Goal: Task Accomplishment & Management: Use online tool/utility

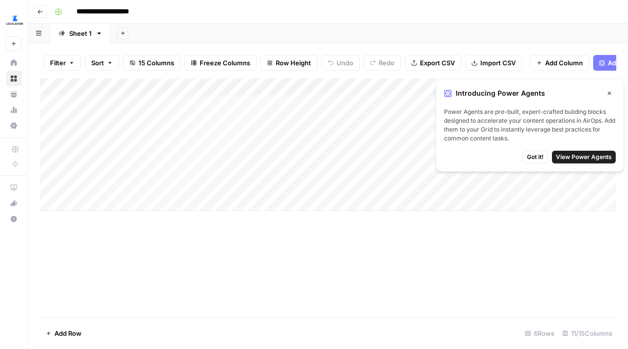
click at [608, 91] on icon "button" at bounding box center [609, 93] width 6 height 6
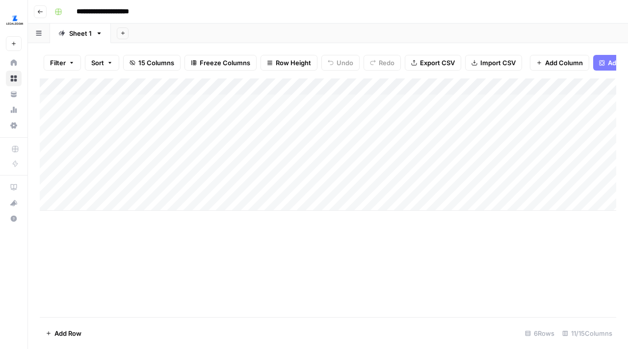
click at [137, 124] on div "Add Column" at bounding box center [328, 144] width 576 height 132
click at [93, 119] on div "Add Column" at bounding box center [328, 144] width 576 height 132
type textarea "**********"
click at [100, 148] on div "Add Column" at bounding box center [328, 144] width 576 height 132
click at [113, 133] on div "Add Column" at bounding box center [328, 144] width 576 height 132
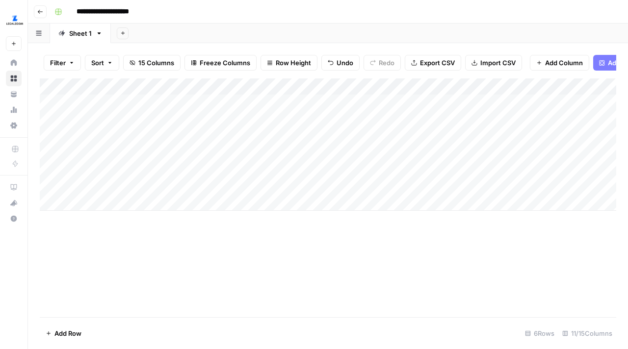
click at [113, 133] on div "Add Column" at bounding box center [328, 144] width 576 height 132
type textarea "**********"
click at [126, 176] on div "Add Column" at bounding box center [328, 144] width 576 height 132
click at [215, 120] on div "Add Column" at bounding box center [328, 144] width 576 height 132
click at [297, 123] on div "Add Column" at bounding box center [328, 144] width 576 height 132
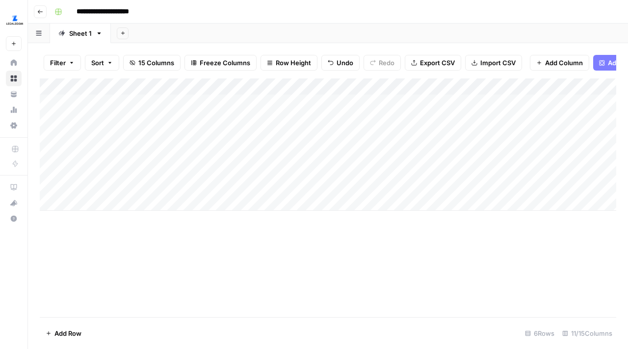
click at [397, 121] on div "Add Column" at bounding box center [328, 144] width 576 height 132
click at [612, 309] on icon "close" at bounding box center [613, 310] width 5 height 5
click at [246, 118] on div "Add Column" at bounding box center [328, 144] width 576 height 132
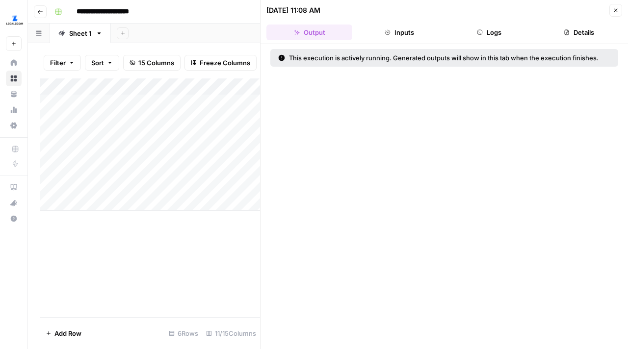
click at [402, 32] on button "Inputs" at bounding box center [399, 33] width 86 height 16
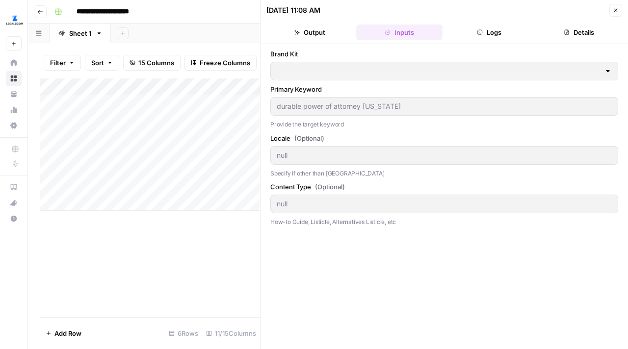
type input "LegalZoom EP"
click at [503, 33] on button "Logs" at bounding box center [489, 33] width 86 height 16
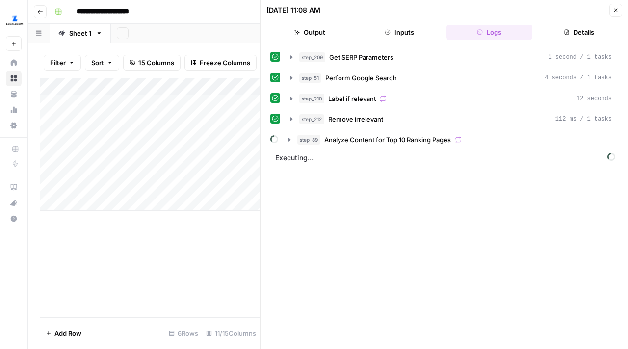
click at [609, 29] on button "Details" at bounding box center [579, 33] width 86 height 16
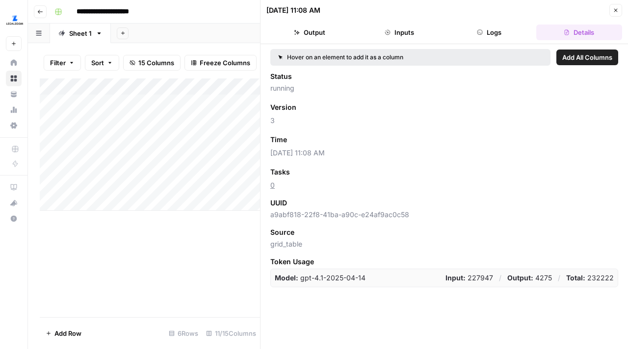
click at [499, 26] on button "Logs" at bounding box center [489, 33] width 86 height 16
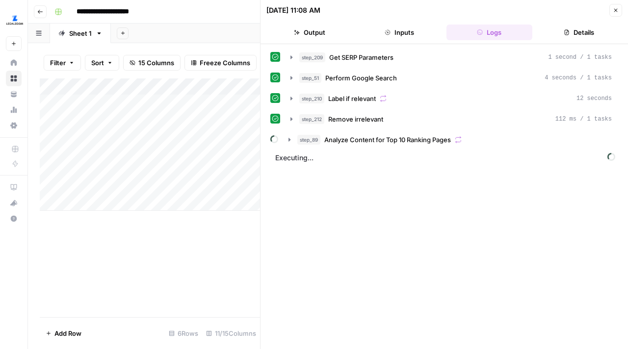
click at [406, 29] on button "Inputs" at bounding box center [399, 33] width 86 height 16
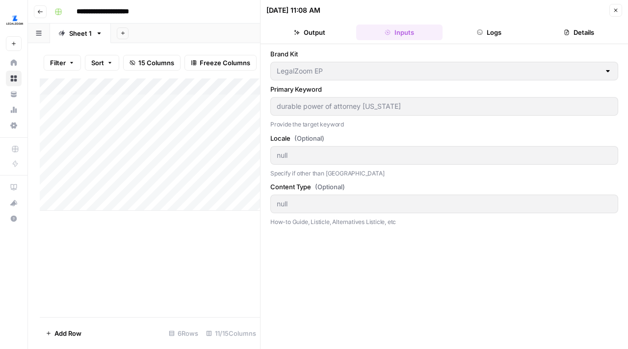
click at [313, 32] on button "Output" at bounding box center [309, 33] width 86 height 16
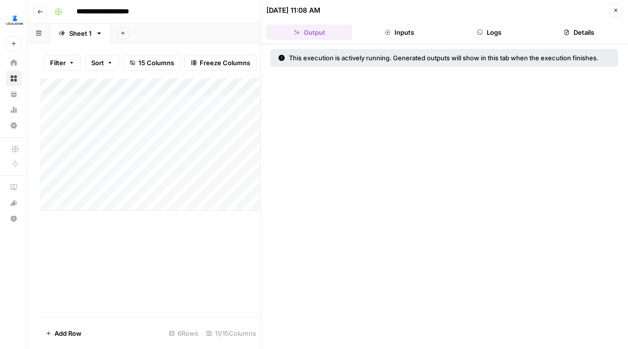
click at [402, 34] on button "Inputs" at bounding box center [399, 33] width 86 height 16
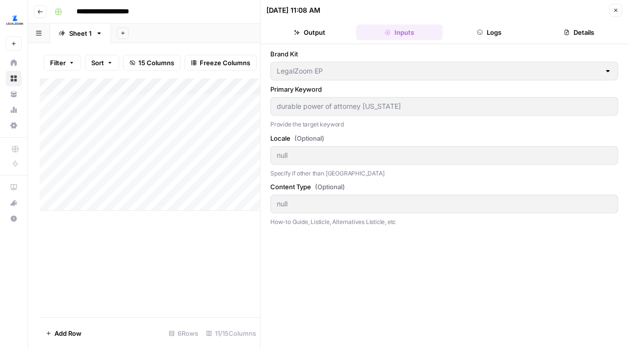
click at [616, 8] on icon "button" at bounding box center [616, 10] width 6 height 6
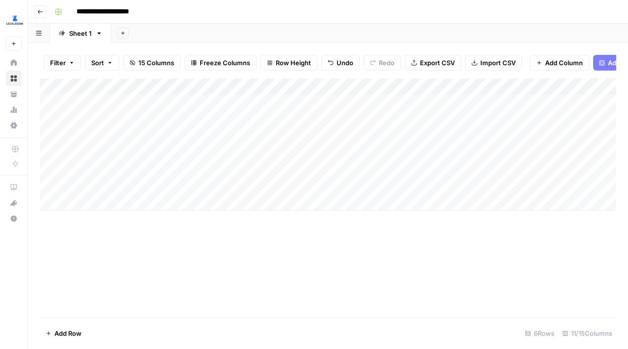
click at [269, 115] on div "Add Column" at bounding box center [328, 144] width 576 height 132
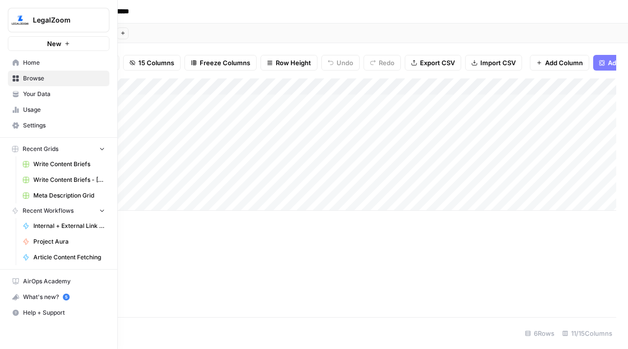
click at [39, 91] on span "Your Data" at bounding box center [64, 94] width 82 height 9
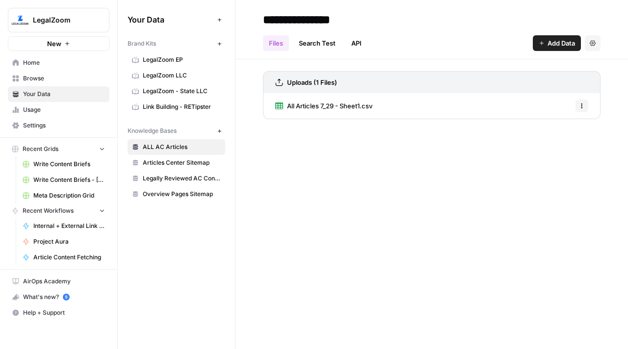
click at [184, 60] on span "LegalZoom EP" at bounding box center [182, 59] width 78 height 9
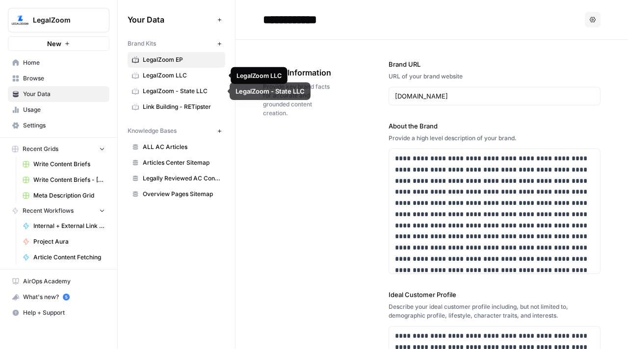
click at [201, 78] on span "LegalZoom LLC" at bounding box center [182, 75] width 78 height 9
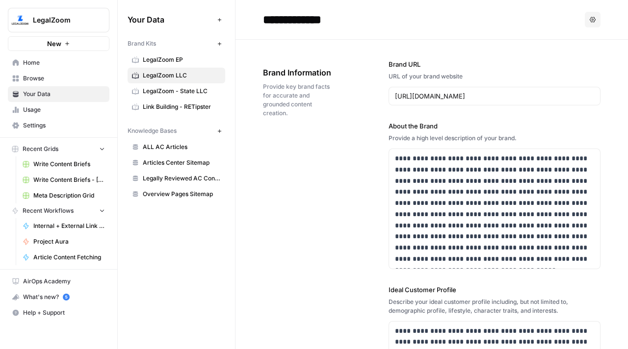
click at [158, 56] on span "LegalZoom EP" at bounding box center [182, 59] width 78 height 9
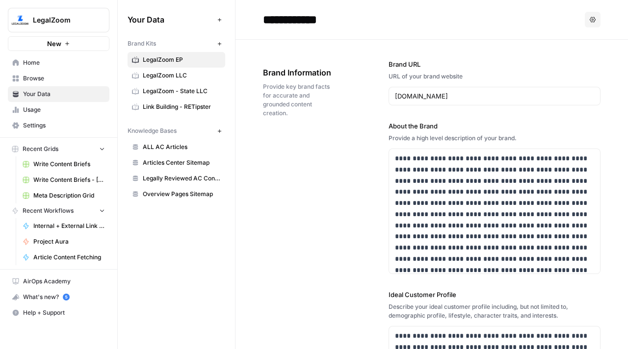
click at [121, 17] on icon "button" at bounding box center [119, 19] width 7 height 7
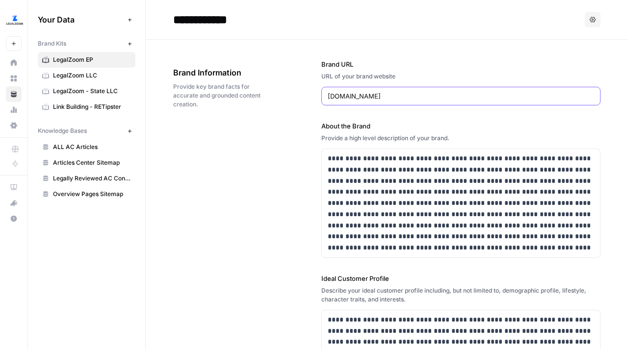
click at [380, 91] on input "legalzoom.com" at bounding box center [461, 96] width 266 height 10
click at [385, 171] on p "**********" at bounding box center [461, 203] width 266 height 101
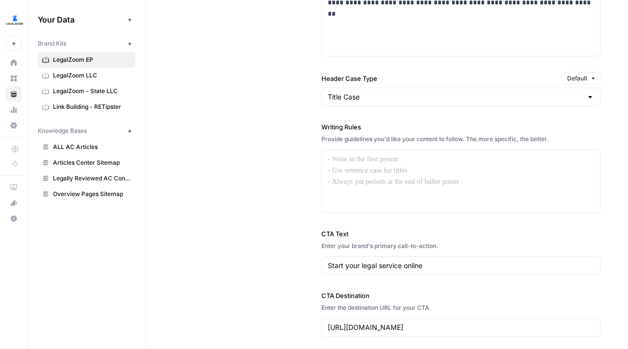
scroll to position [803, 0]
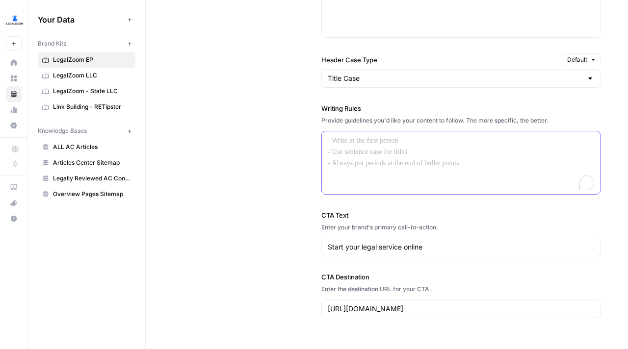
click at [360, 142] on p "To enrich screen reader interactions, please activate Accessibility in Grammarl…" at bounding box center [461, 140] width 266 height 11
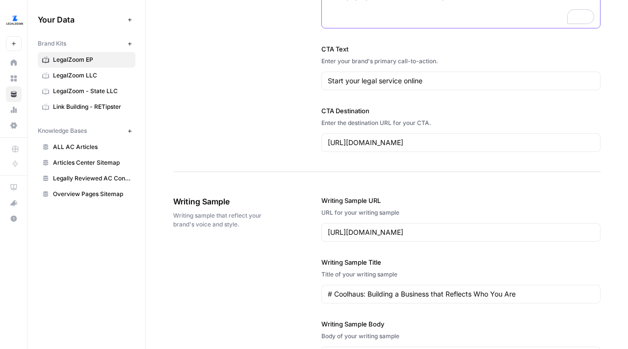
scroll to position [969, 0]
click at [389, 78] on input "Start your legal service online" at bounding box center [461, 81] width 266 height 10
click at [427, 78] on input "Start your legal service online" at bounding box center [461, 81] width 266 height 10
click at [394, 84] on input "Start your legal service online" at bounding box center [461, 81] width 266 height 10
drag, startPoint x: 430, startPoint y: 82, endPoint x: 310, endPoint y: 82, distance: 119.2
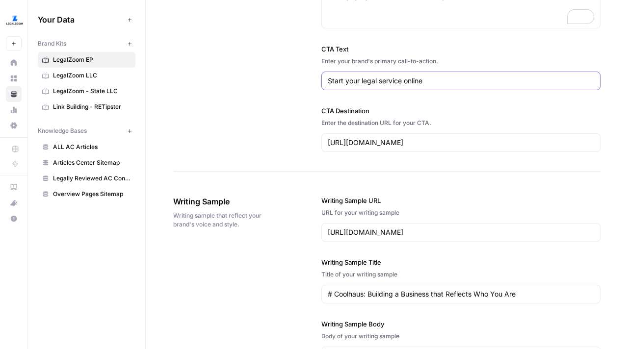
paste input "My Estate Plan"
type input "Start My Estate Plan"
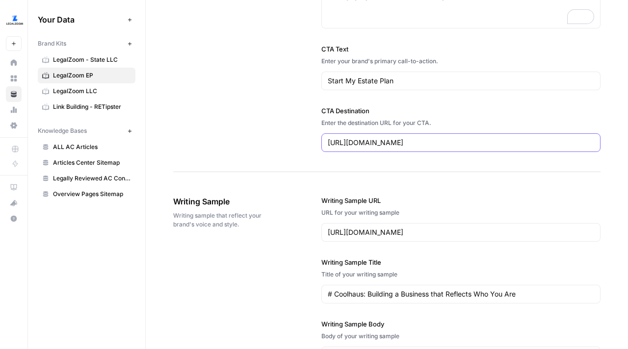
click at [387, 140] on input "https://www.legalzoom.com/" at bounding box center [461, 143] width 266 height 10
paste input "personal/estate-planning/estate-planning-bundle.html#pricing"
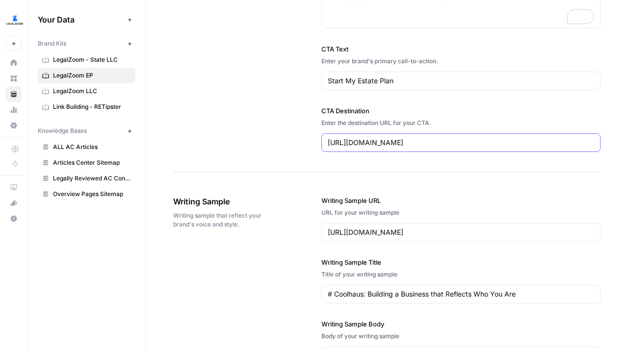
type input "https://www.legalzoom.com/personal/estate-planning/estate-planning-bundle.html#…"
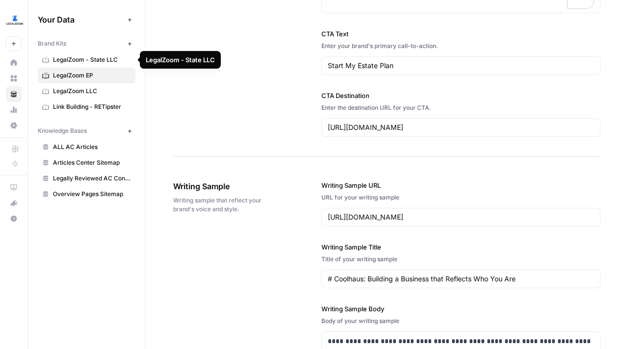
click at [88, 59] on span "LegalZoom - State LLC" at bounding box center [92, 59] width 78 height 9
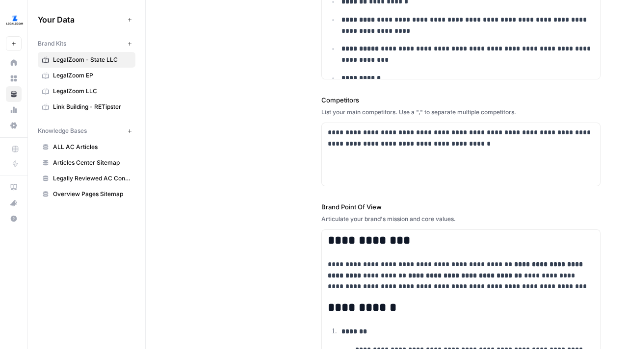
scroll to position [399, 0]
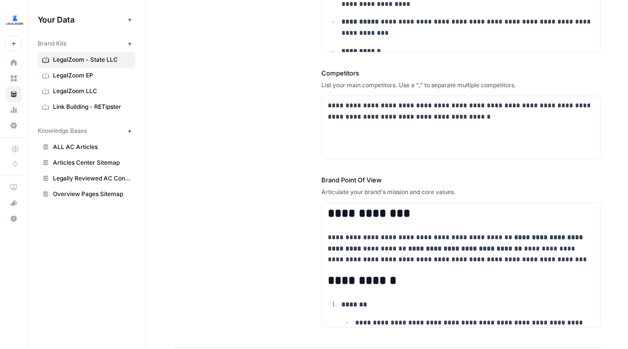
click at [122, 90] on span "LegalZoom LLC" at bounding box center [92, 91] width 78 height 9
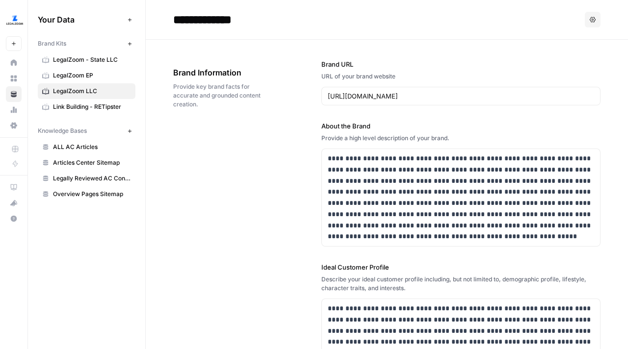
click at [70, 78] on span "LegalZoom EP" at bounding box center [92, 75] width 78 height 9
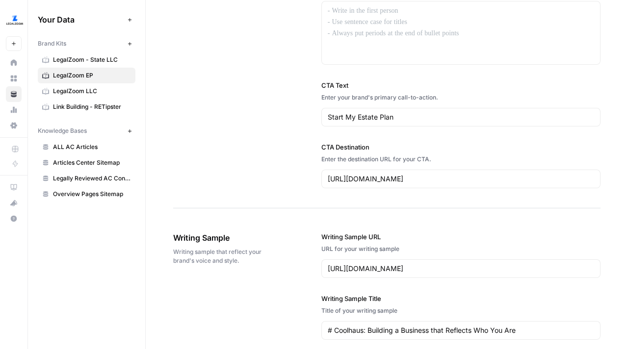
scroll to position [747, 0]
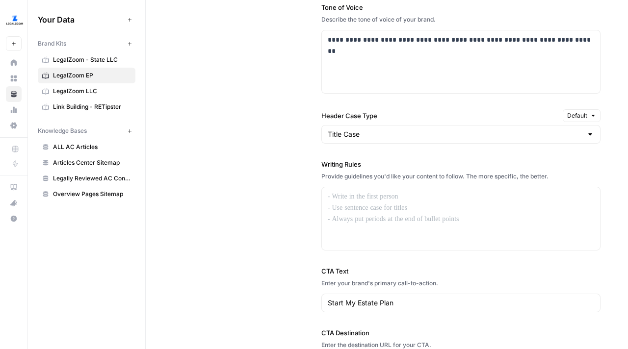
click at [98, 56] on span "LegalZoom - State LLC" at bounding box center [92, 59] width 78 height 9
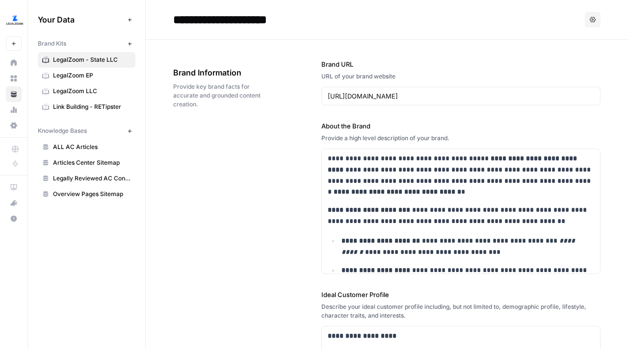
click at [88, 75] on span "LegalZoom EP" at bounding box center [92, 75] width 78 height 9
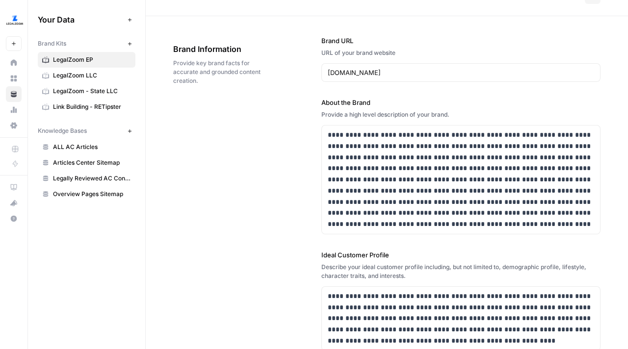
scroll to position [24, 0]
click at [333, 132] on p "**********" at bounding box center [461, 179] width 266 height 101
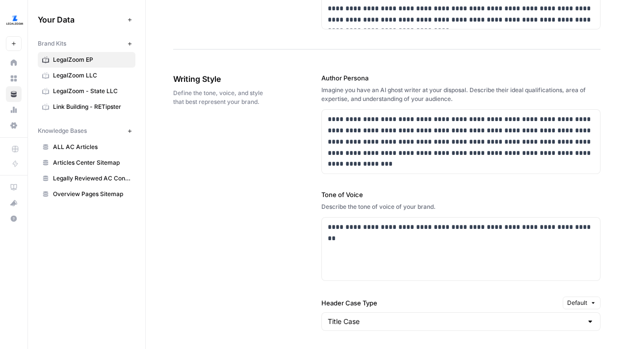
scroll to position [626, 0]
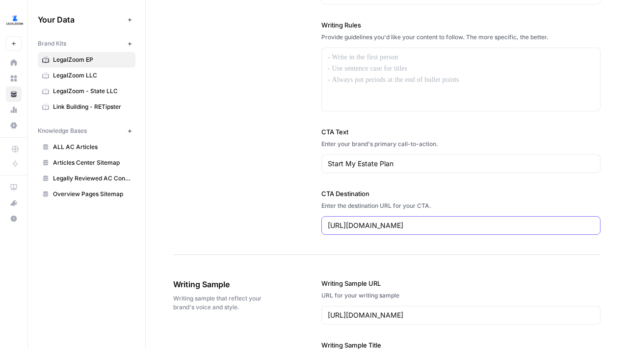
click at [411, 223] on input "https://www.legalzoom.com/personal/estate-planning/estate-planning-bundle.html#…" at bounding box center [461, 226] width 266 height 10
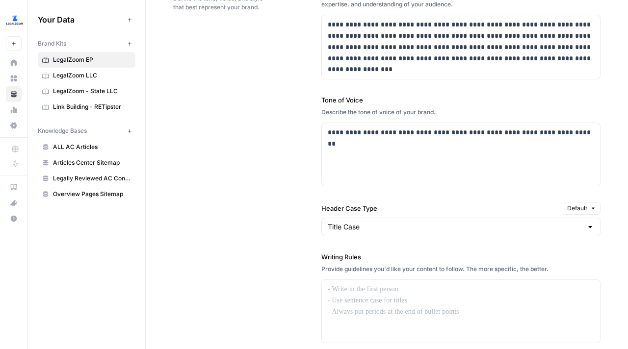
scroll to position [661, 0]
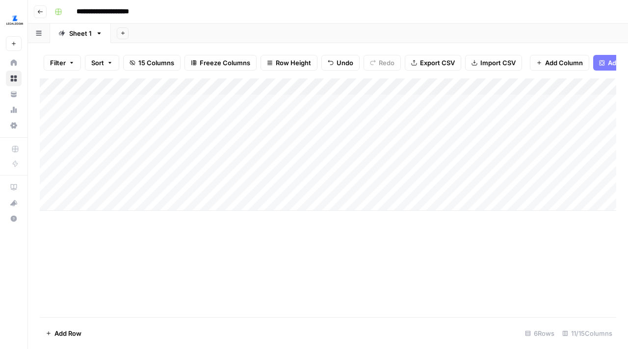
click at [399, 120] on div "Add Column" at bounding box center [328, 144] width 576 height 132
click at [182, 119] on div "Add Column" at bounding box center [328, 144] width 576 height 132
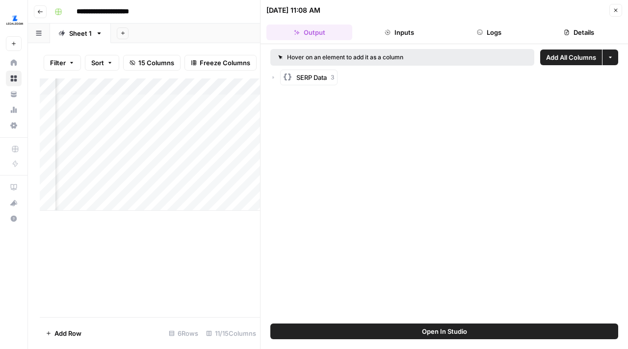
click at [273, 77] on icon "button" at bounding box center [273, 77] width 1 height 3
click at [284, 99] on icon "button" at bounding box center [283, 97] width 6 height 6
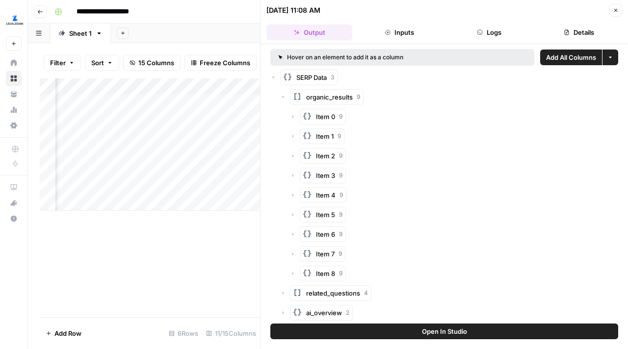
click at [284, 99] on icon "button" at bounding box center [283, 97] width 6 height 6
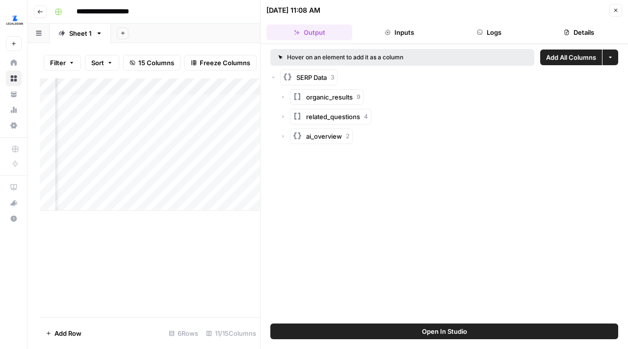
click at [271, 74] on div "SERP Data 3" at bounding box center [444, 78] width 348 height 16
click at [413, 35] on button "Inputs" at bounding box center [399, 33] width 86 height 16
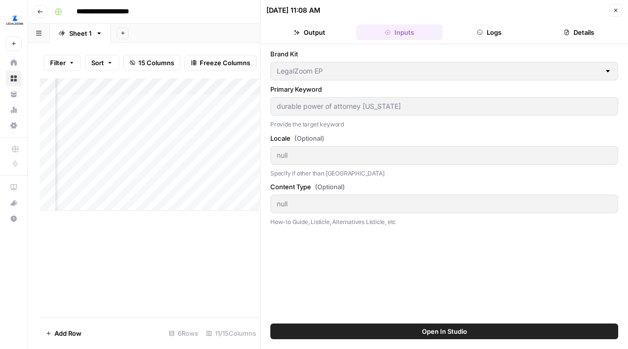
click at [494, 37] on button "Logs" at bounding box center [489, 33] width 86 height 16
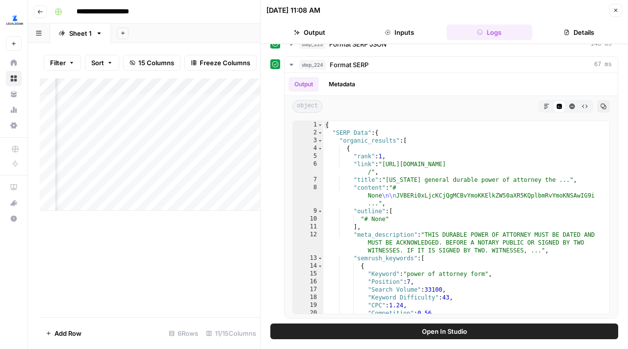
click at [586, 30] on button "Details" at bounding box center [579, 33] width 86 height 16
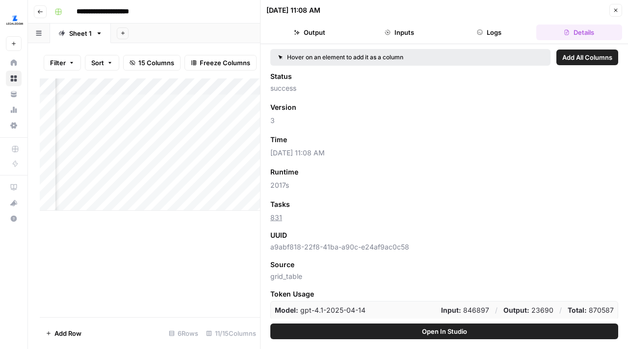
click at [617, 2] on header "08/19/25 at 11:08 AM Close Output Inputs Logs Details" at bounding box center [443, 22] width 367 height 44
click at [617, 5] on button "Close" at bounding box center [615, 10] width 13 height 13
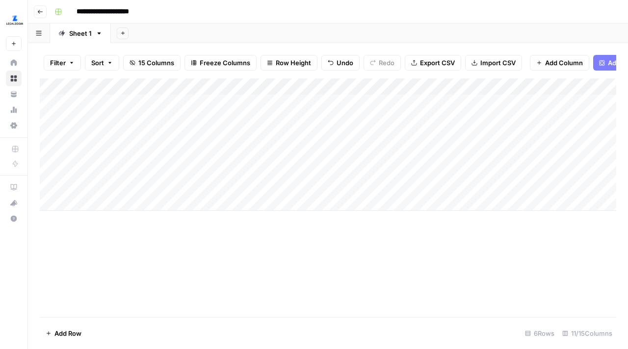
click at [432, 120] on div "Add Column" at bounding box center [328, 144] width 576 height 132
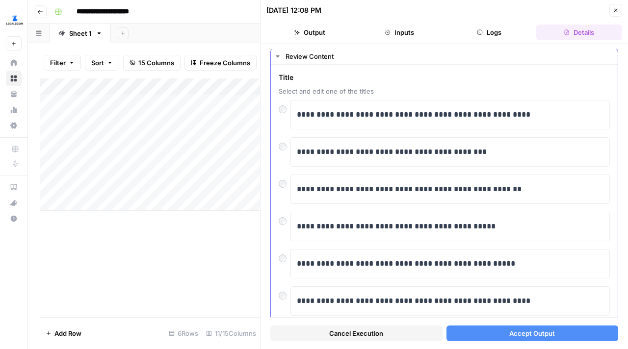
scroll to position [25, 0]
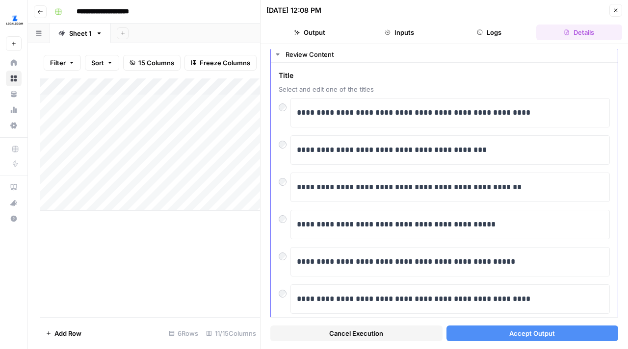
click at [284, 139] on div at bounding box center [285, 142] width 12 height 14
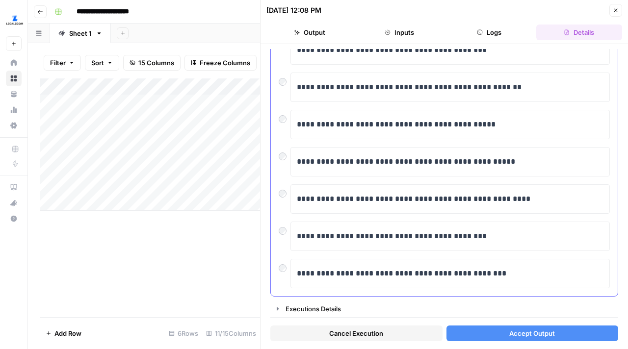
scroll to position [0, 0]
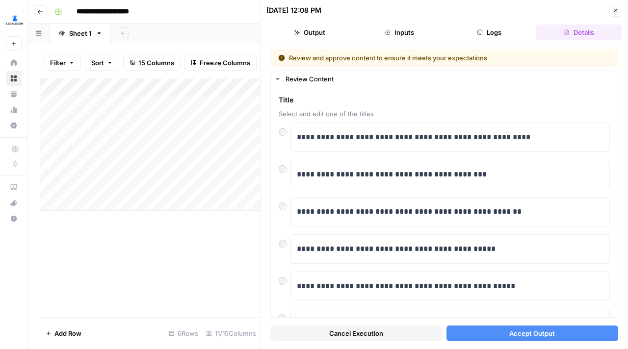
click at [619, 13] on button "Close" at bounding box center [615, 10] width 13 height 13
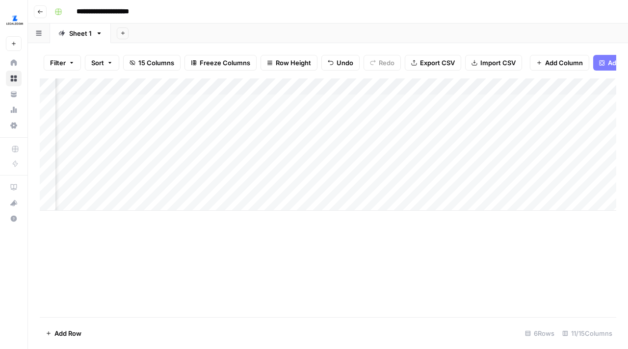
scroll to position [0, 72]
click at [363, 120] on div "Add Column" at bounding box center [328, 144] width 576 height 132
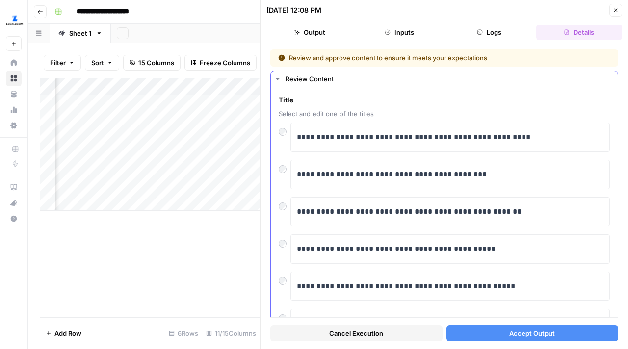
click at [305, 77] on div "Review Content" at bounding box center [448, 79] width 326 height 10
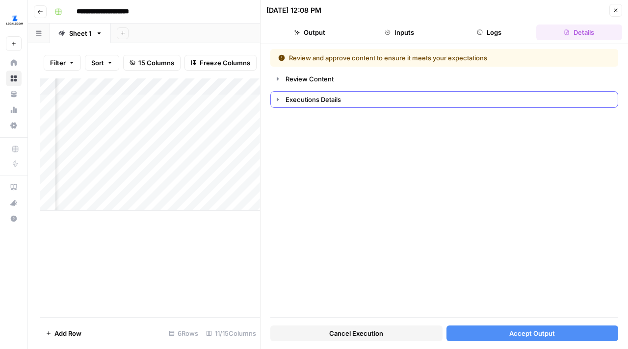
click at [305, 92] on button "Executions Details" at bounding box center [444, 100] width 347 height 16
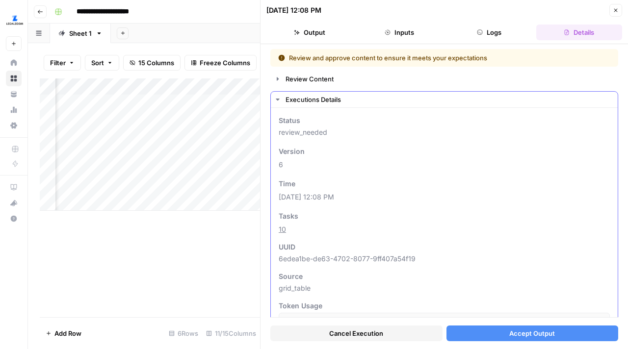
click at [305, 92] on button "Executions Details" at bounding box center [444, 100] width 347 height 16
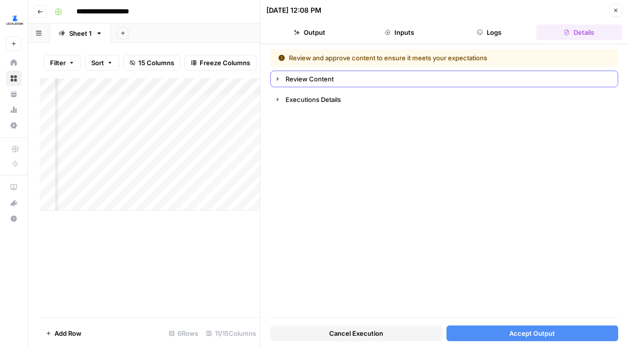
click at [303, 79] on div "Review Content" at bounding box center [448, 79] width 326 height 10
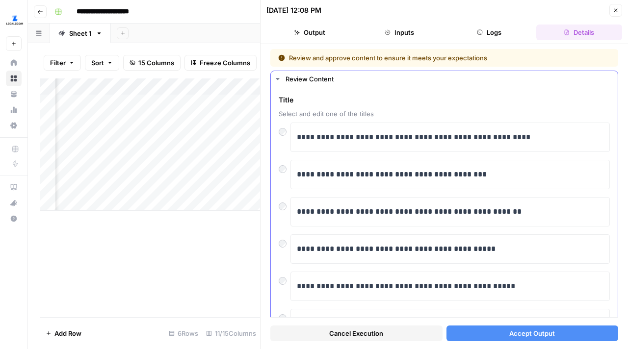
scroll to position [125, 0]
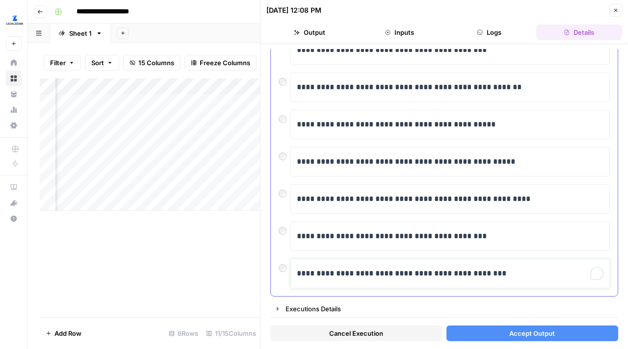
click at [359, 273] on p "**********" at bounding box center [450, 273] width 307 height 13
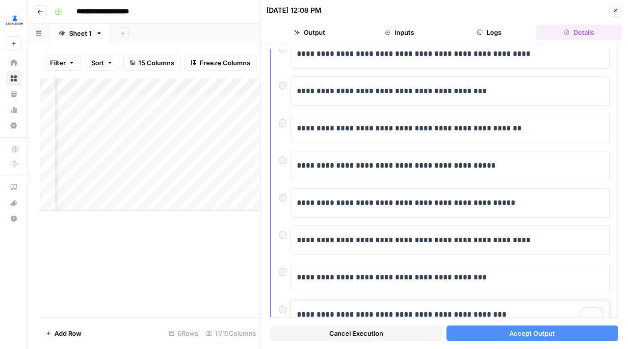
scroll to position [0, 0]
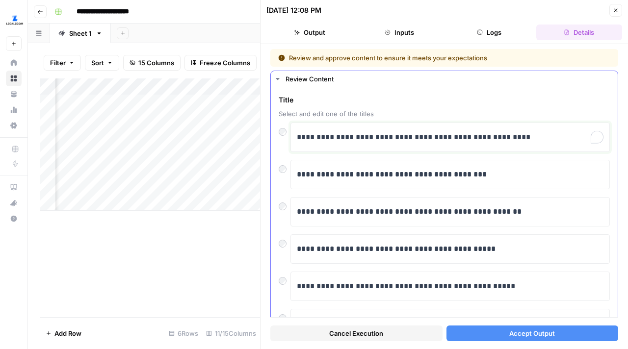
click at [327, 146] on div "**********" at bounding box center [450, 137] width 307 height 21
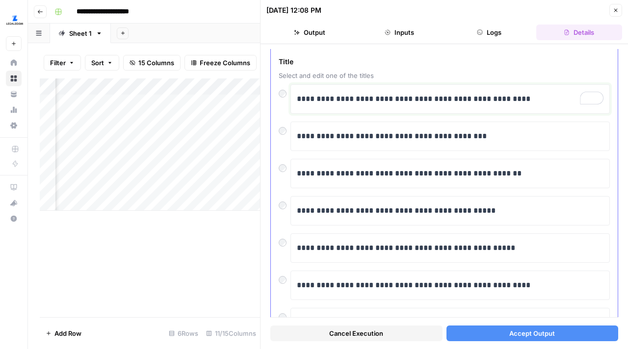
scroll to position [46, 0]
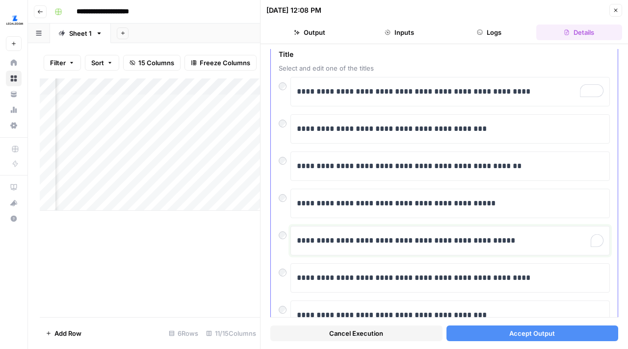
click at [298, 240] on p "**********" at bounding box center [450, 240] width 307 height 13
click at [363, 241] on p "**********" at bounding box center [450, 240] width 307 height 13
click at [308, 242] on p "**********" at bounding box center [450, 240] width 307 height 13
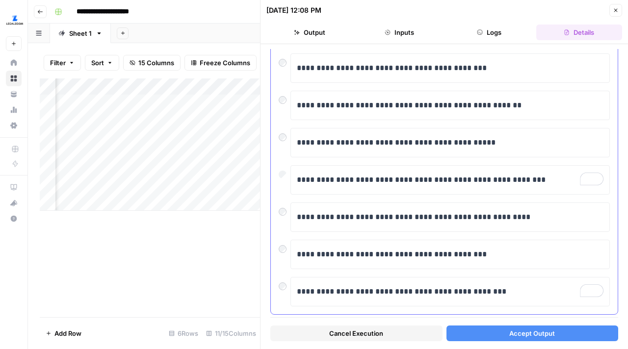
scroll to position [125, 0]
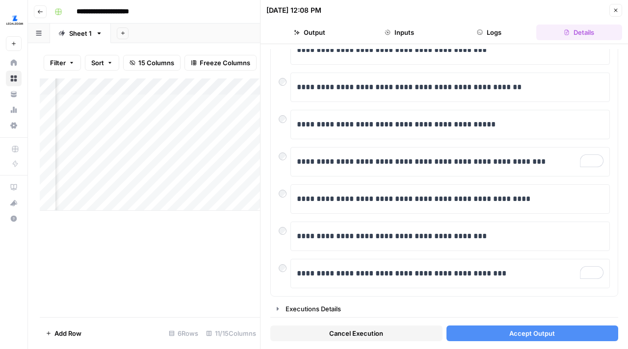
click at [474, 331] on button "Accept Output" at bounding box center [532, 334] width 172 height 16
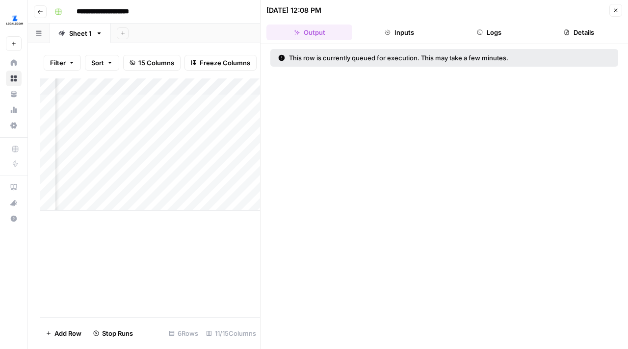
click at [612, 8] on button "Close" at bounding box center [615, 10] width 13 height 13
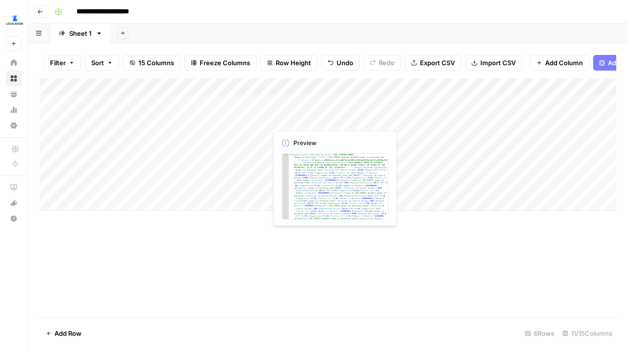
click at [318, 122] on div "Add Column" at bounding box center [328, 144] width 576 height 132
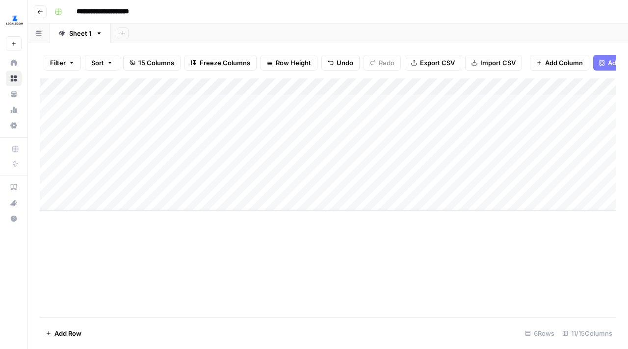
click at [218, 136] on div "Add Column" at bounding box center [328, 144] width 576 height 132
click at [240, 121] on div "Add Column" at bounding box center [328, 144] width 576 height 132
click at [258, 120] on div "Add Column" at bounding box center [328, 144] width 576 height 132
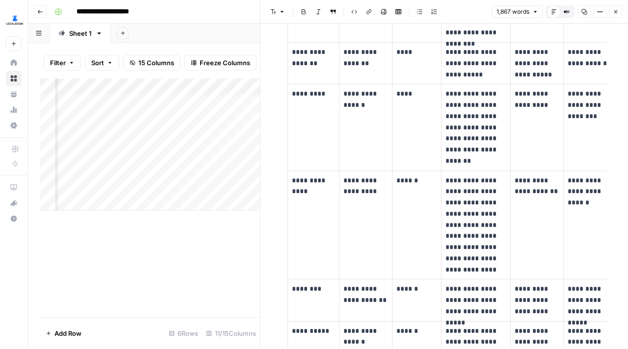
scroll to position [1583, 0]
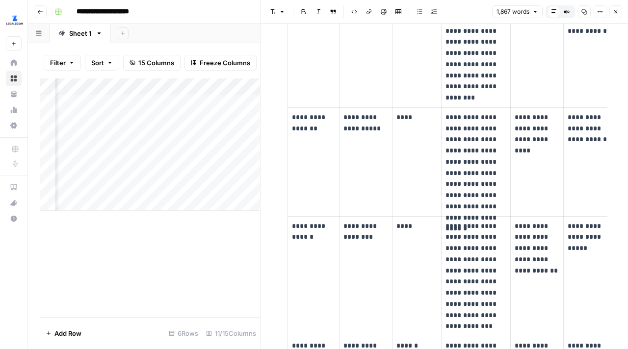
click at [616, 11] on icon "button" at bounding box center [616, 12] width 6 height 6
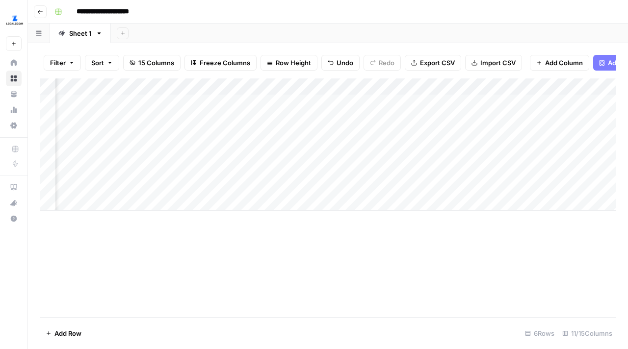
scroll to position [0, 338]
click at [271, 118] on div "Add Column" at bounding box center [328, 144] width 576 height 132
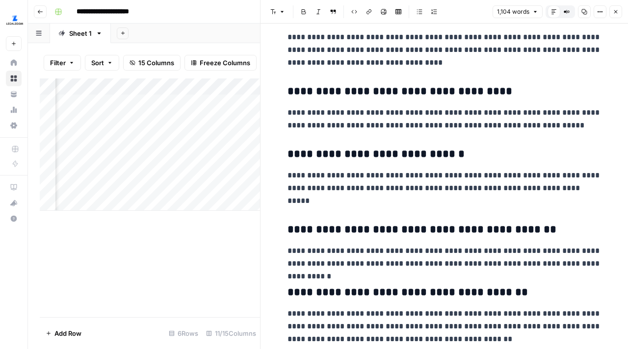
scroll to position [2292, 0]
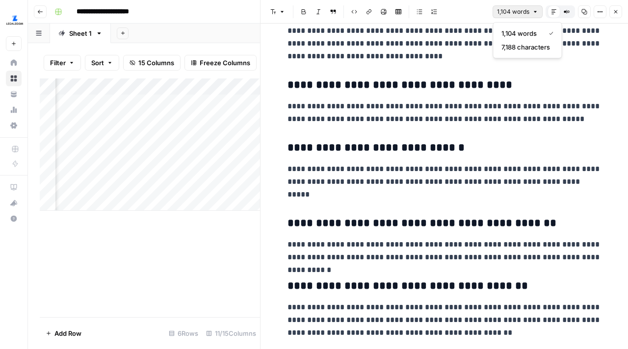
click at [522, 13] on span "1,104 words" at bounding box center [513, 11] width 32 height 9
click at [366, 243] on p "**********" at bounding box center [444, 251] width 314 height 26
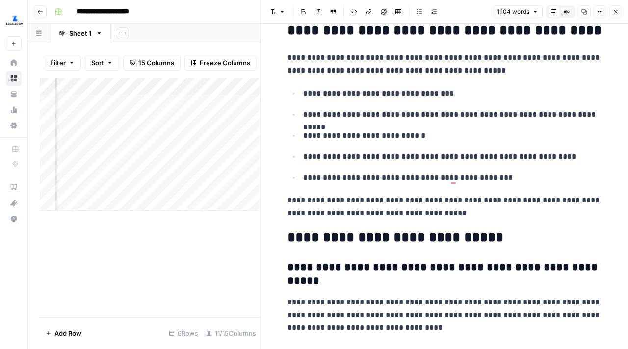
scroll to position [0, 0]
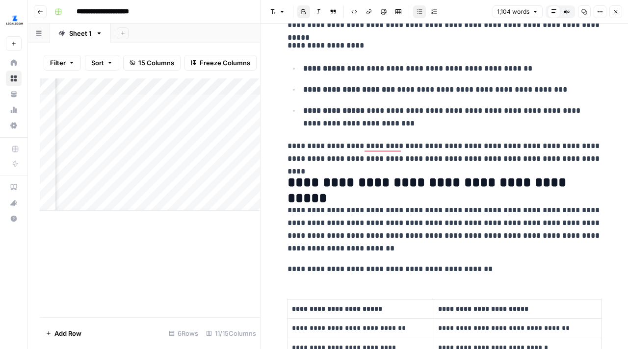
click at [307, 62] on p "**********" at bounding box center [452, 68] width 298 height 13
click at [360, 83] on p "**********" at bounding box center [452, 89] width 298 height 13
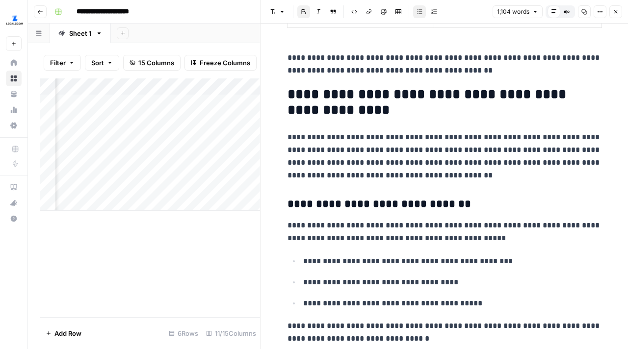
click at [345, 204] on h3 "**********" at bounding box center [444, 205] width 314 height 14
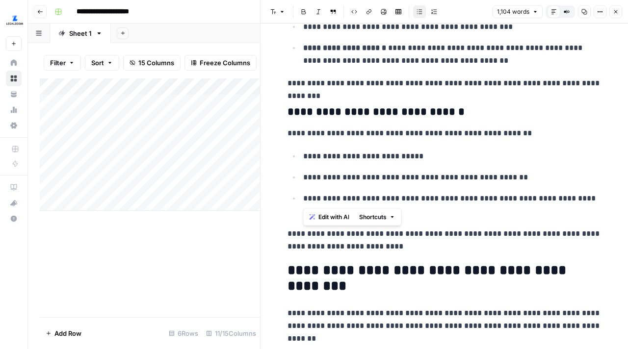
drag, startPoint x: 304, startPoint y: 155, endPoint x: 355, endPoint y: 197, distance: 66.5
click at [355, 197] on ul "**********" at bounding box center [444, 184] width 314 height 68
click at [363, 184] on ul "**********" at bounding box center [444, 184] width 314 height 68
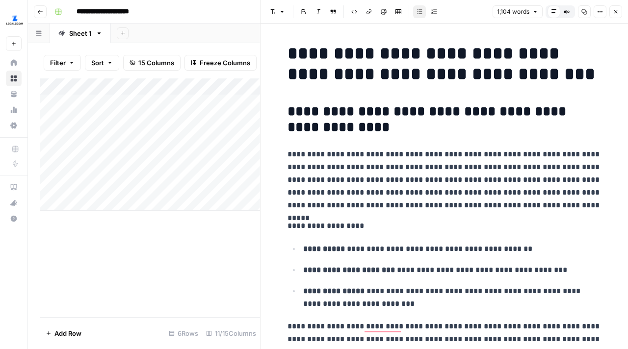
click at [528, 12] on span "1,104 words" at bounding box center [513, 11] width 32 height 9
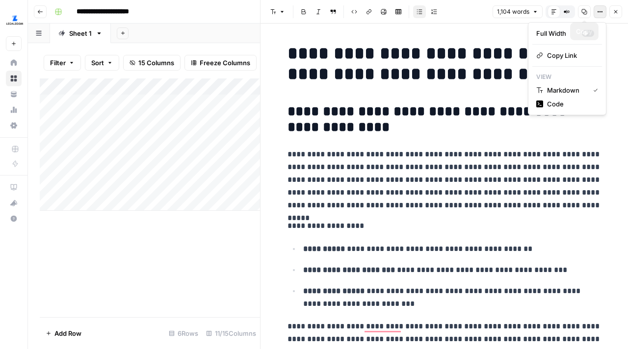
click at [596, 13] on button "Options" at bounding box center [600, 11] width 13 height 13
click at [467, 66] on h1 "**********" at bounding box center [444, 63] width 314 height 41
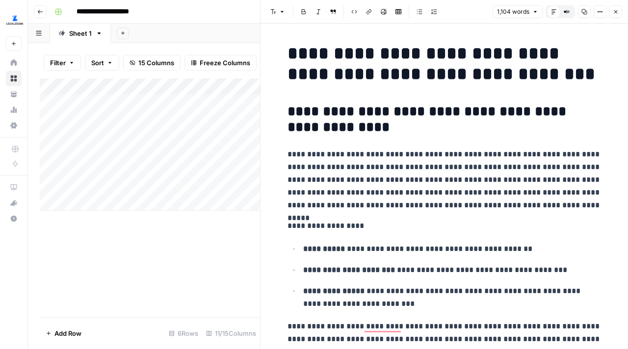
click at [275, 14] on icon "button" at bounding box center [273, 11] width 5 height 5
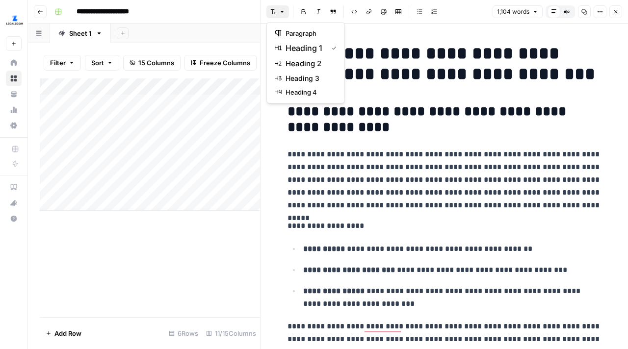
click at [506, 8] on span "1,104 words" at bounding box center [513, 11] width 32 height 9
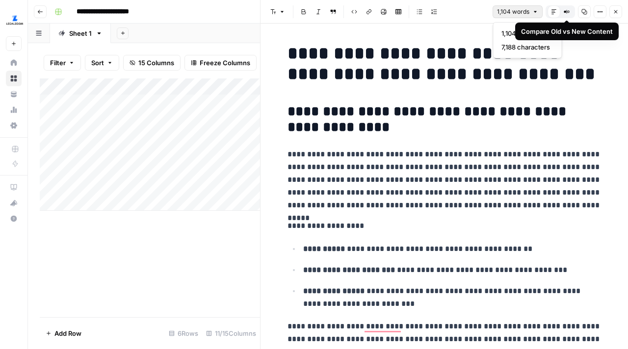
click at [564, 12] on icon "button" at bounding box center [564, 11] width 1 height 1
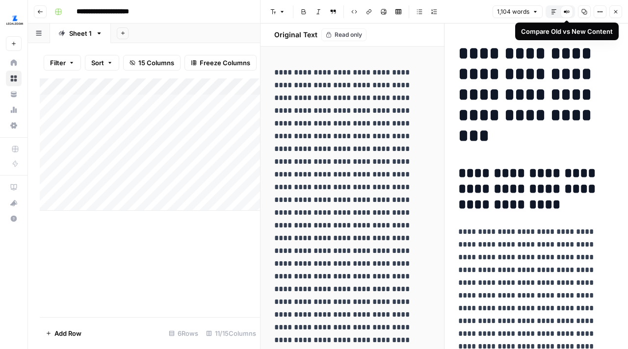
click at [565, 12] on icon at bounding box center [564, 11] width 1 height 1
click at [557, 12] on button "Default Editor" at bounding box center [553, 11] width 13 height 13
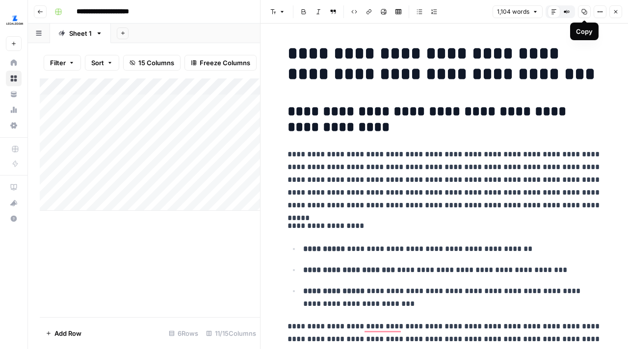
click at [593, 12] on div "1,104 words Default Editor Compare Old vs New Content Copy Options Close" at bounding box center [556, 11] width 129 height 13
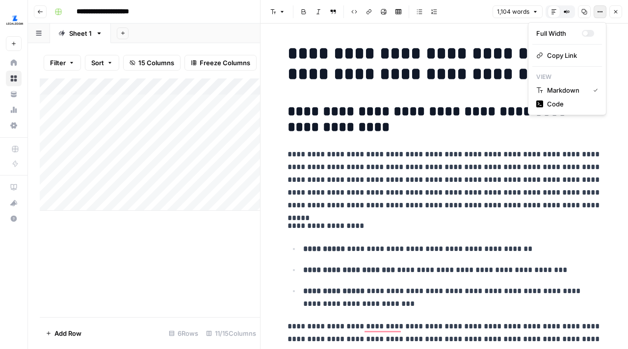
click at [594, 12] on button "Options" at bounding box center [600, 11] width 13 height 13
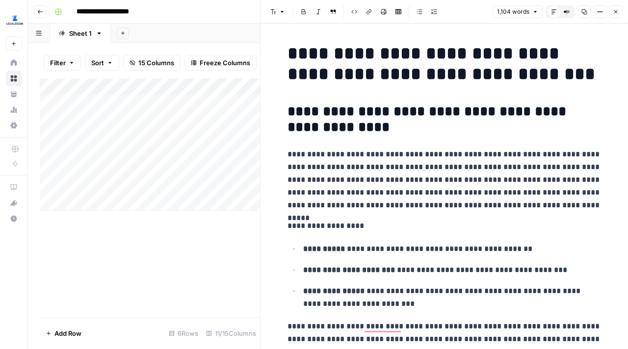
click at [611, 8] on button "Close" at bounding box center [615, 11] width 13 height 13
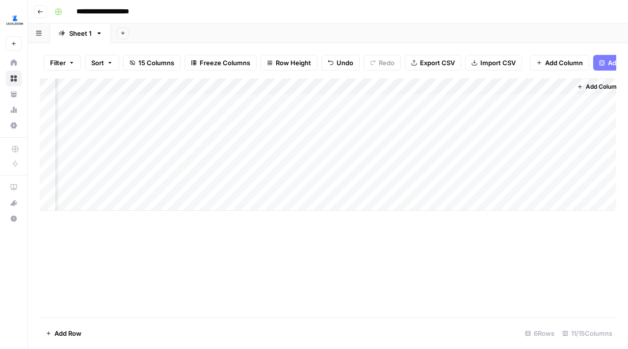
scroll to position [0, 495]
click at [260, 117] on div "Add Column" at bounding box center [328, 144] width 576 height 132
click at [398, 136] on div "Add Column" at bounding box center [328, 144] width 576 height 132
click at [433, 136] on div "Add Column" at bounding box center [328, 144] width 576 height 132
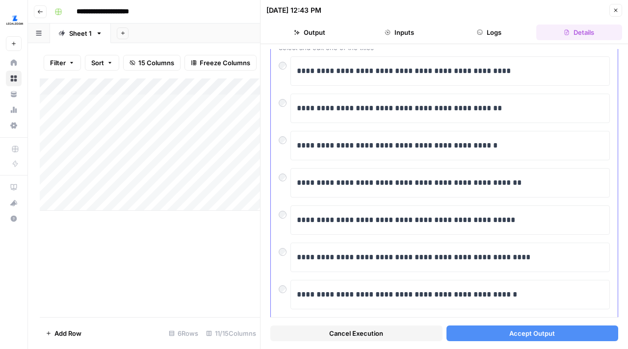
scroll to position [67, 0]
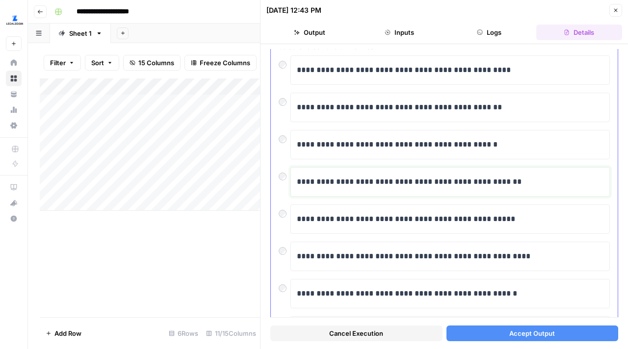
click at [344, 181] on p "**********" at bounding box center [450, 182] width 307 height 13
click at [362, 182] on p "**********" at bounding box center [450, 182] width 307 height 13
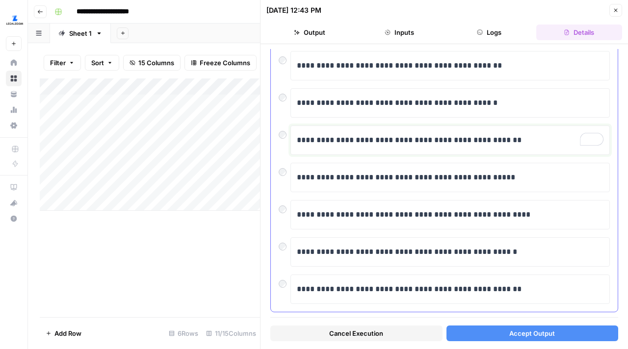
scroll to position [125, 0]
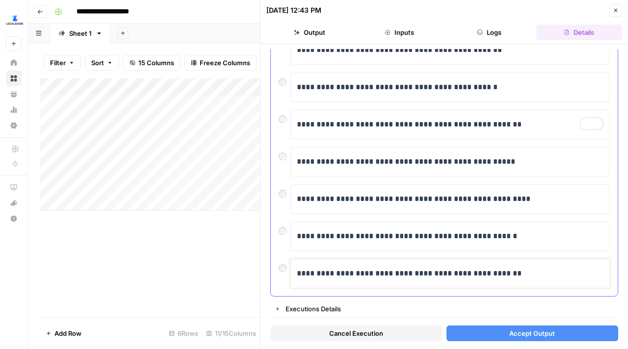
click at [327, 271] on p "**********" at bounding box center [450, 273] width 307 height 13
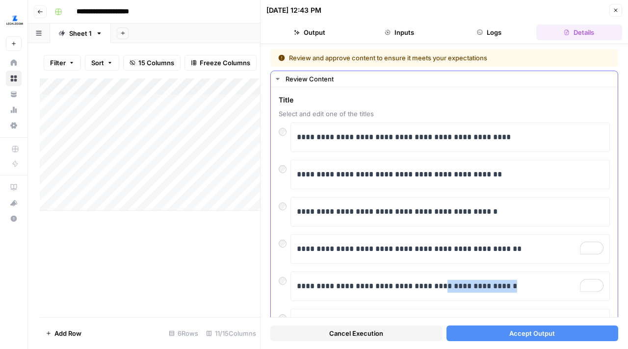
scroll to position [91, 0]
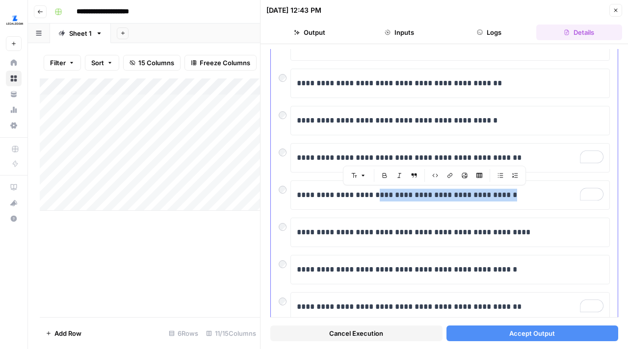
click at [368, 193] on p "**********" at bounding box center [450, 195] width 307 height 13
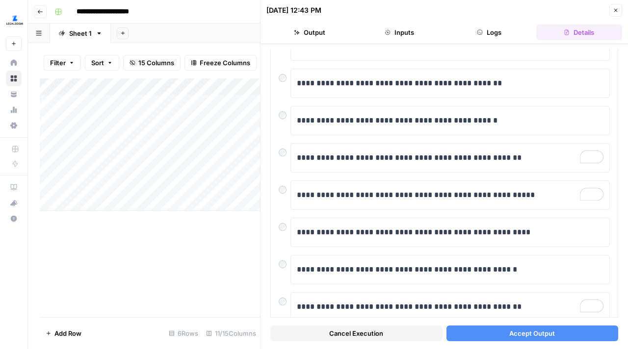
click at [495, 333] on button "Accept Output" at bounding box center [532, 334] width 172 height 16
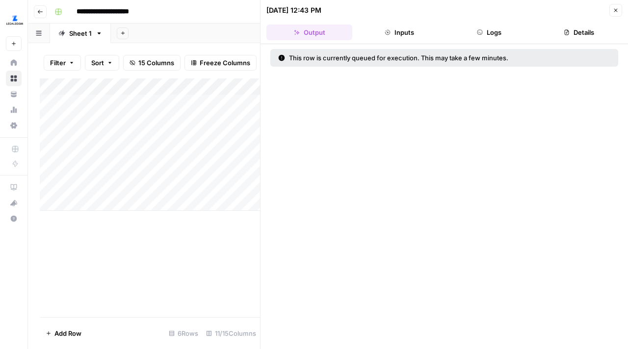
click at [612, 10] on button "Close" at bounding box center [615, 10] width 13 height 13
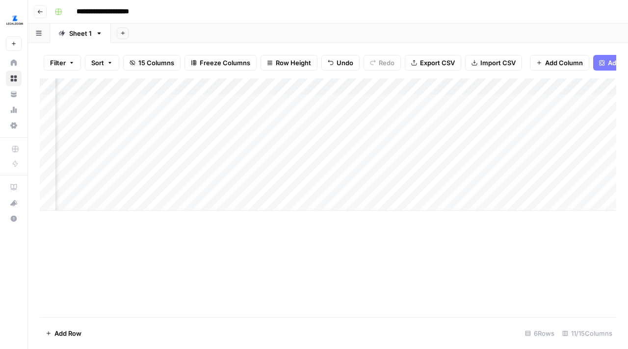
scroll to position [0, 366]
click at [388, 133] on div "Add Column" at bounding box center [328, 144] width 576 height 132
click at [412, 121] on div "Add Column" at bounding box center [328, 144] width 576 height 132
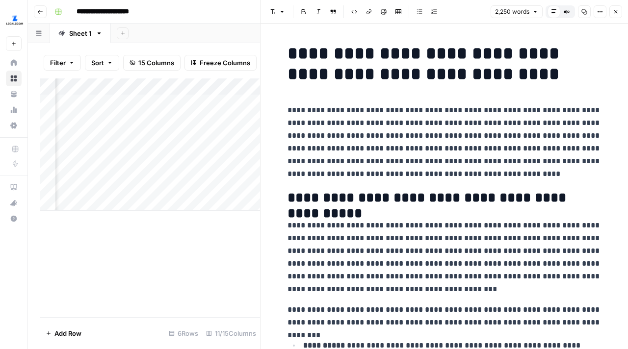
click at [526, 13] on span "2,250 words" at bounding box center [512, 11] width 34 height 9
click at [456, 5] on header "Font style Bold Italic Block quote Code block Link Image Insert Table Bulleted …" at bounding box center [443, 12] width 367 height 24
click at [355, 49] on h1 "**********" at bounding box center [444, 63] width 314 height 41
click at [595, 16] on button "Options" at bounding box center [600, 11] width 13 height 13
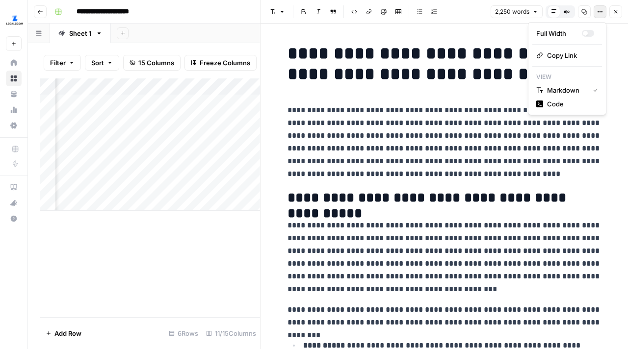
click at [428, 79] on h1 "**********" at bounding box center [444, 63] width 314 height 41
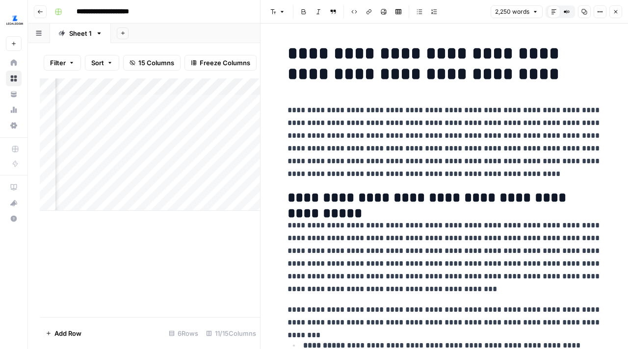
click at [615, 14] on icon "button" at bounding box center [616, 12] width 6 height 6
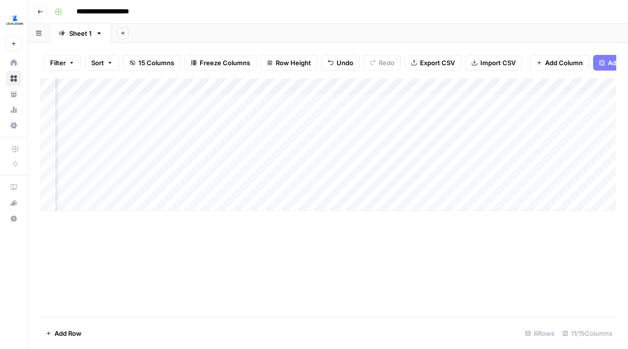
scroll to position [0, 501]
drag, startPoint x: 31, startPoint y: 122, endPoint x: 436, endPoint y: 4, distance: 421.9
